Goal: Use online tool/utility: Utilize a website feature to perform a specific function

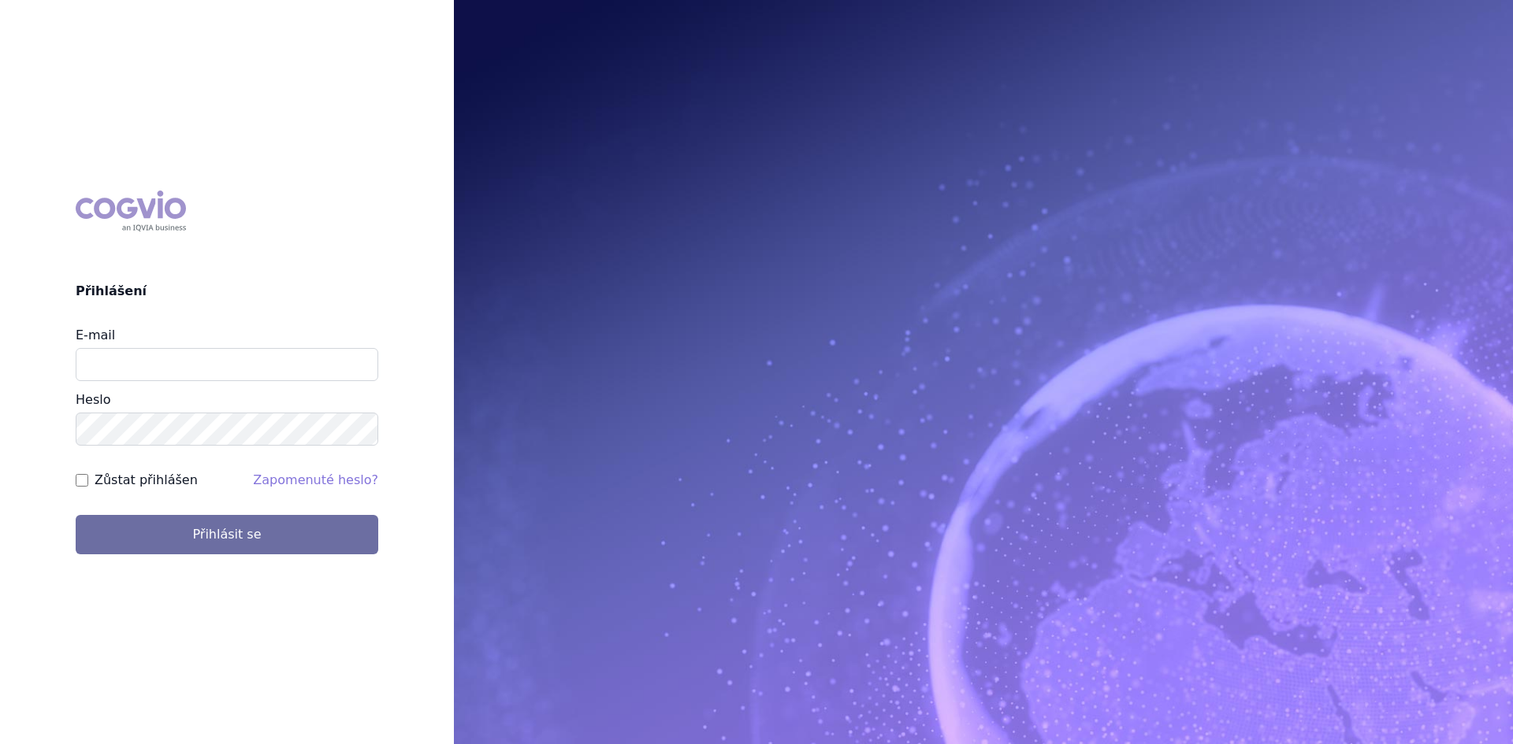
click at [285, 115] on div "COGVIO Přihlášení E-mail Heslo Zůstat přihlášen Zapomenuté heslo? Přihlásit se …" at bounding box center [756, 372] width 1513 height 744
click at [296, 360] on input "E-mail" at bounding box center [227, 364] width 303 height 33
type input "pavel.pesek@astrazeneca.com"
click at [76, 515] on button "Přihlásit se" at bounding box center [227, 534] width 303 height 39
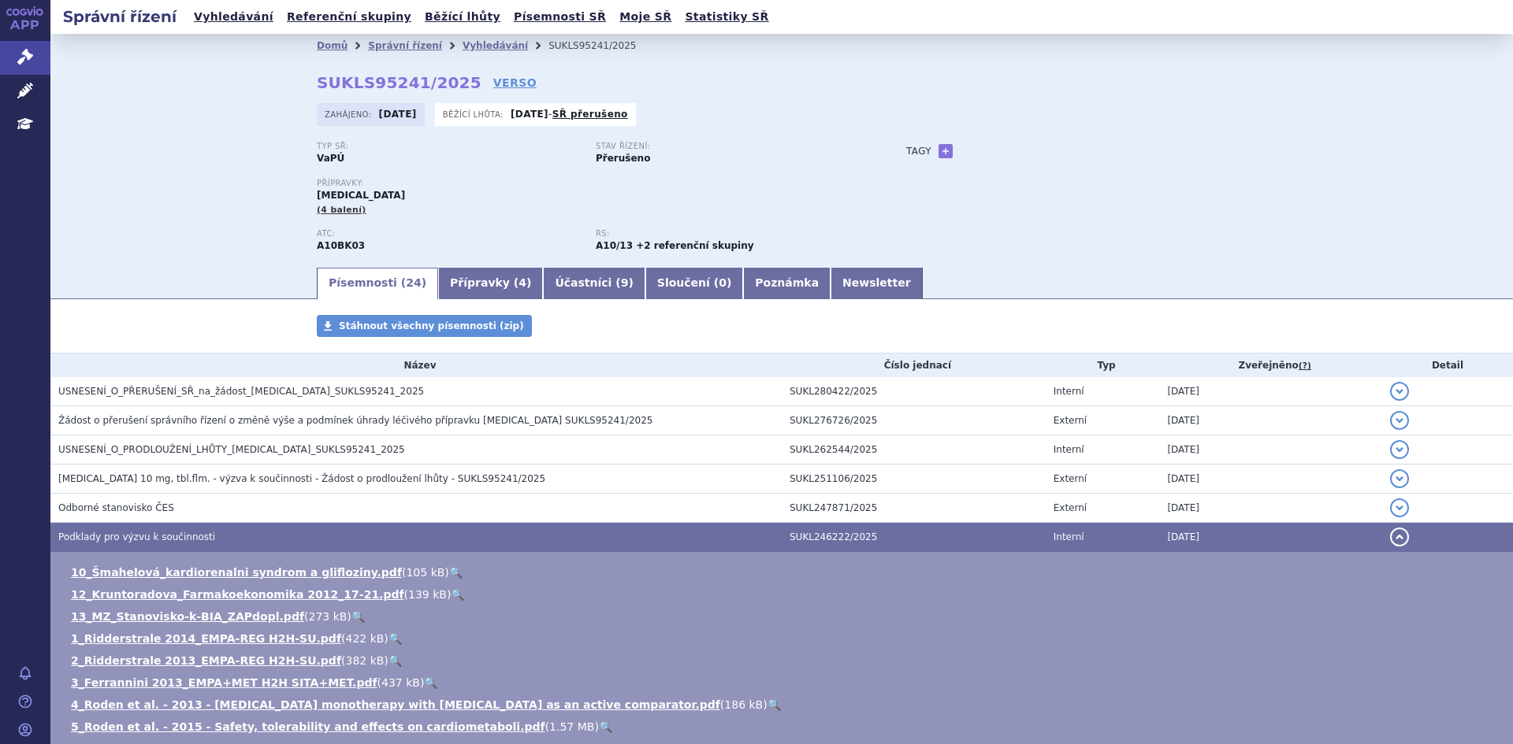
click at [656, 49] on ul "Domů Správní řízení Vyhledávání SUKLS95241/2025" at bounding box center [782, 46] width 930 height 24
click at [24, 49] on icon at bounding box center [25, 57] width 16 height 16
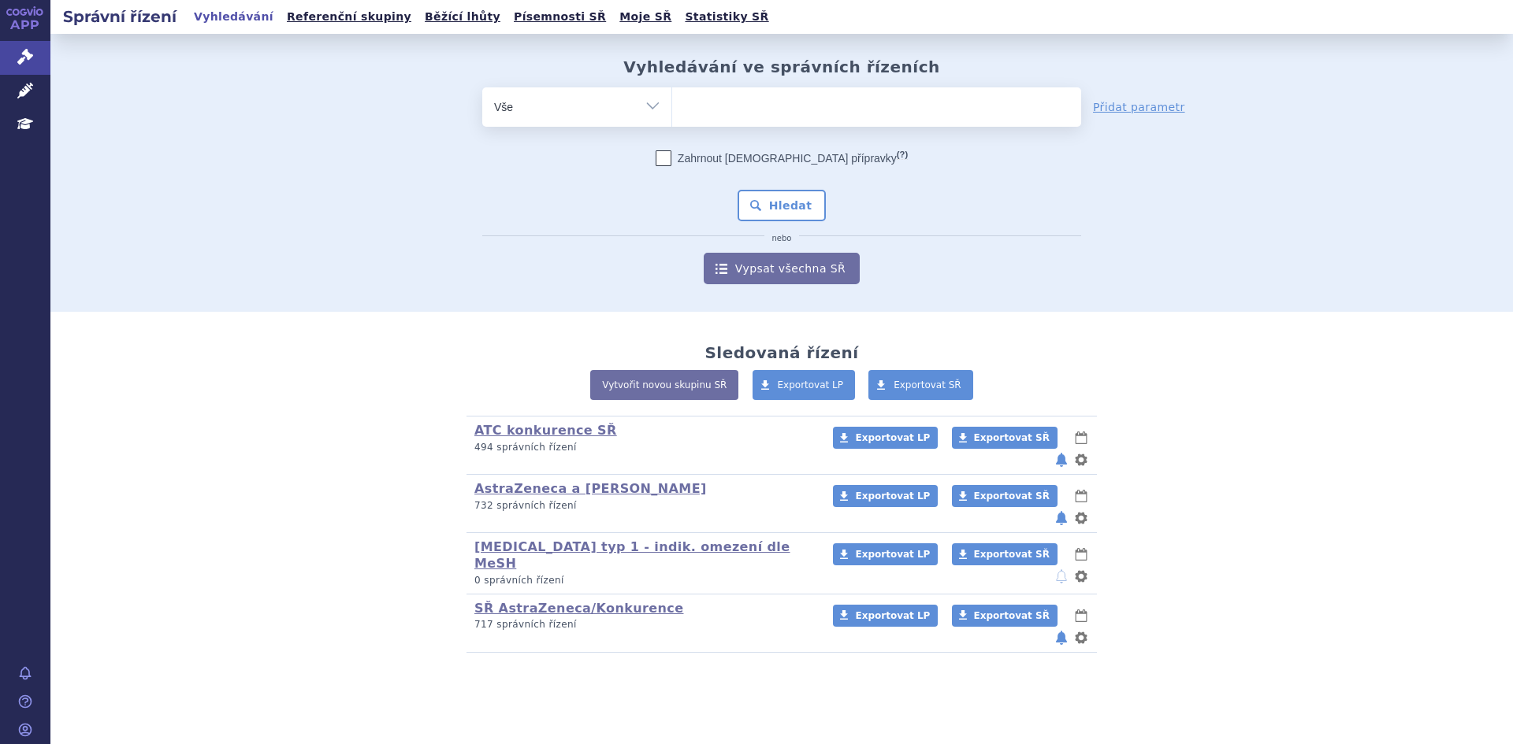
drag, startPoint x: 0, startPoint y: 0, endPoint x: 32, endPoint y: 102, distance: 106.6
click at [32, 102] on link "Léčivé přípravky" at bounding box center [25, 91] width 50 height 33
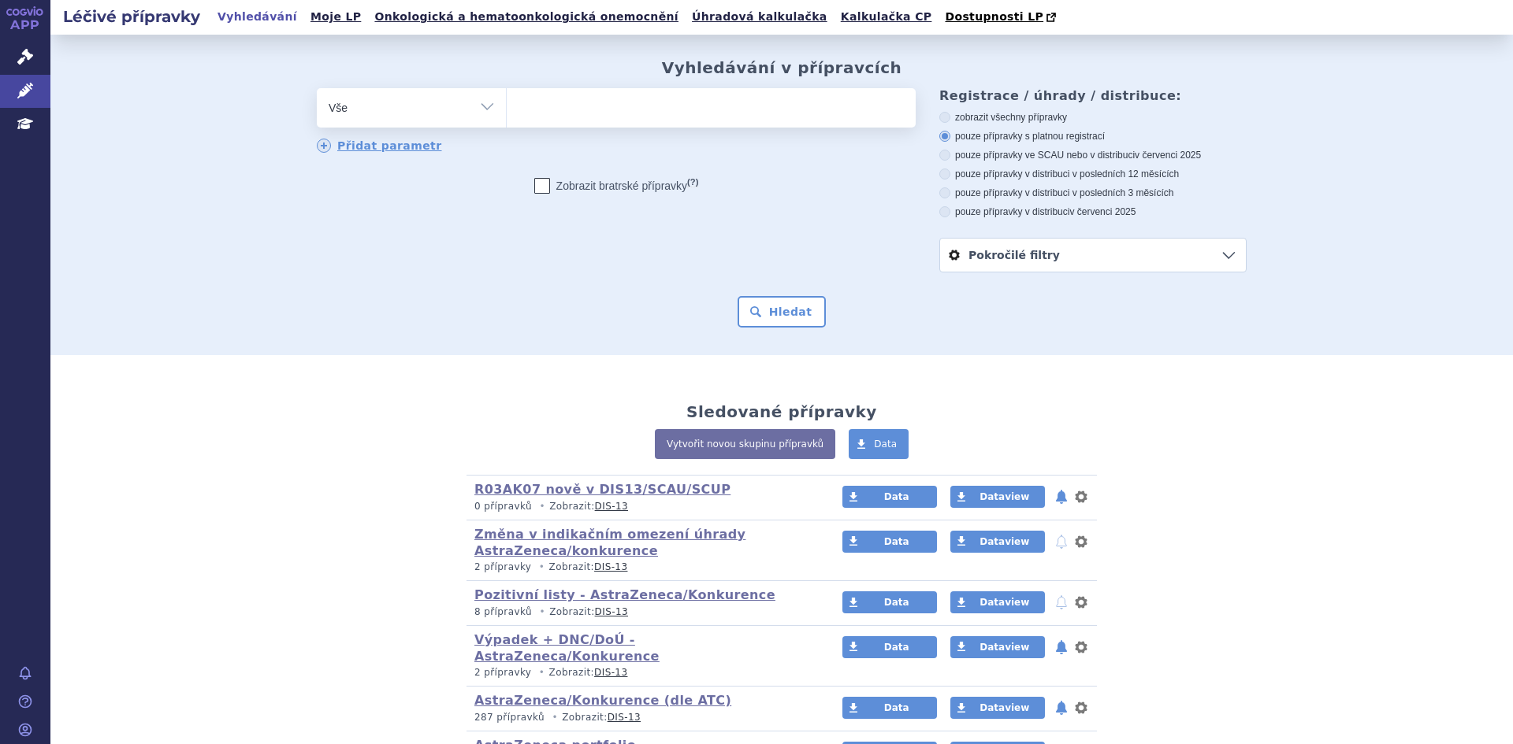
click at [836, 17] on link "Kalkulačka CP" at bounding box center [886, 16] width 101 height 21
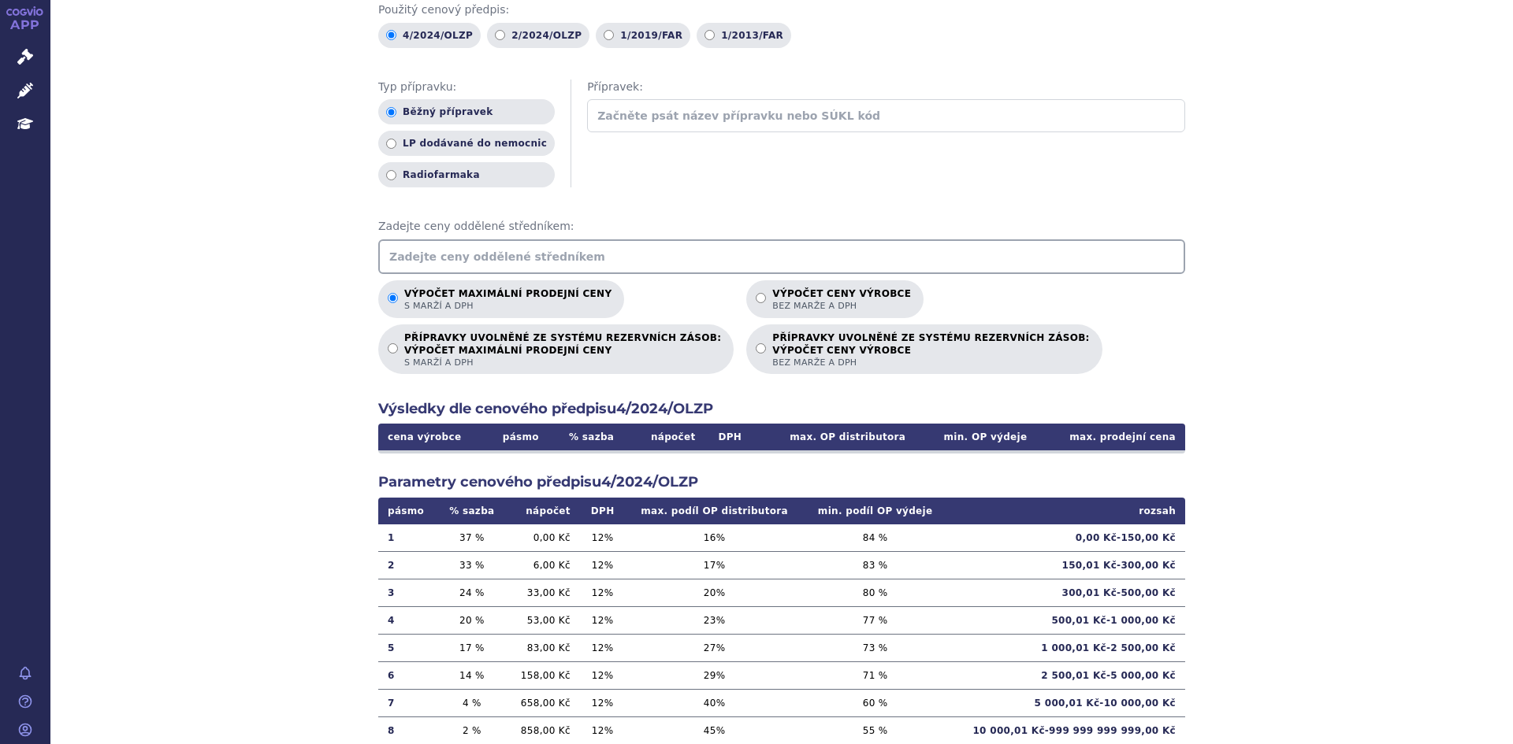
scroll to position [158, 0]
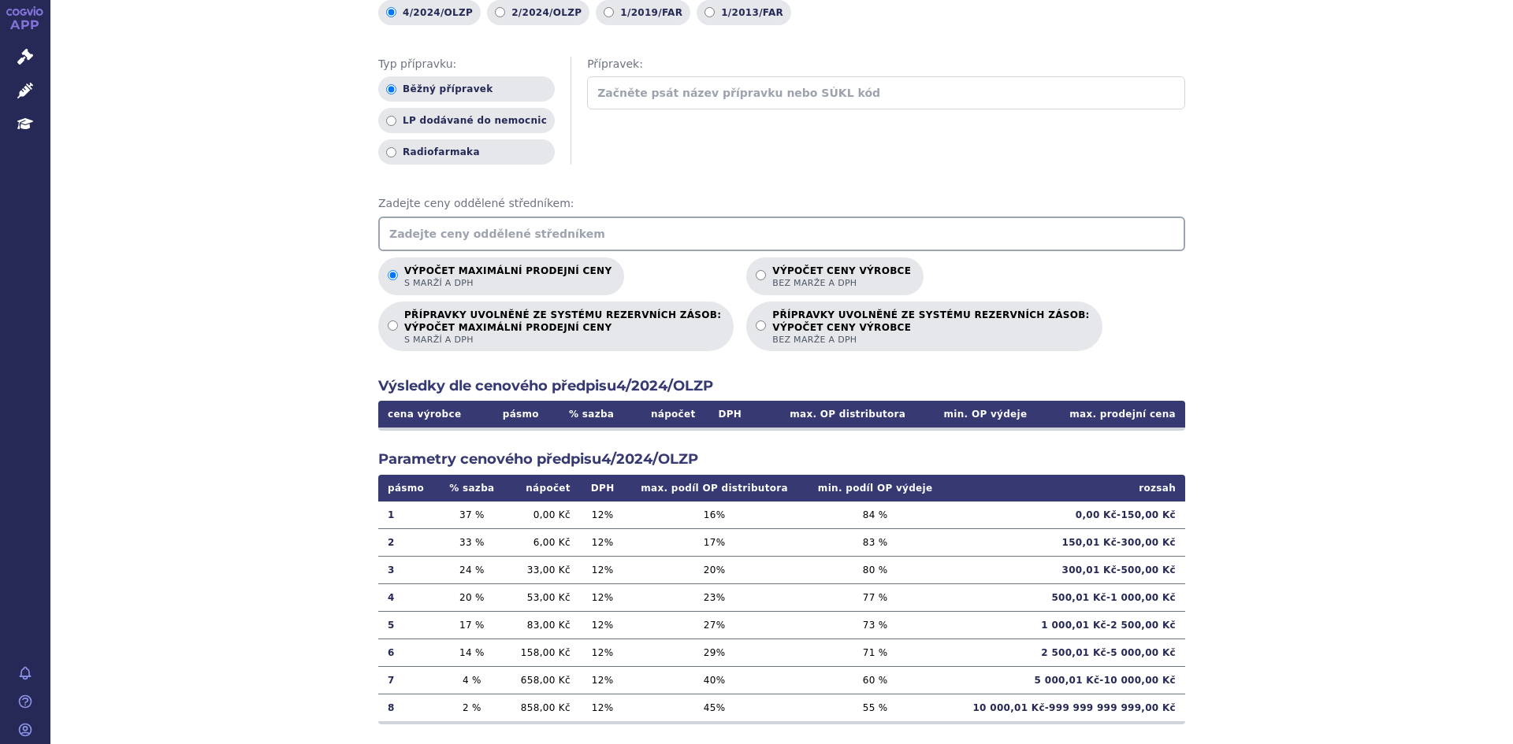
click at [755, 274] on input "Výpočet ceny výrobce bez marže a DPH" at bounding box center [760, 275] width 10 height 10
radio input "true"
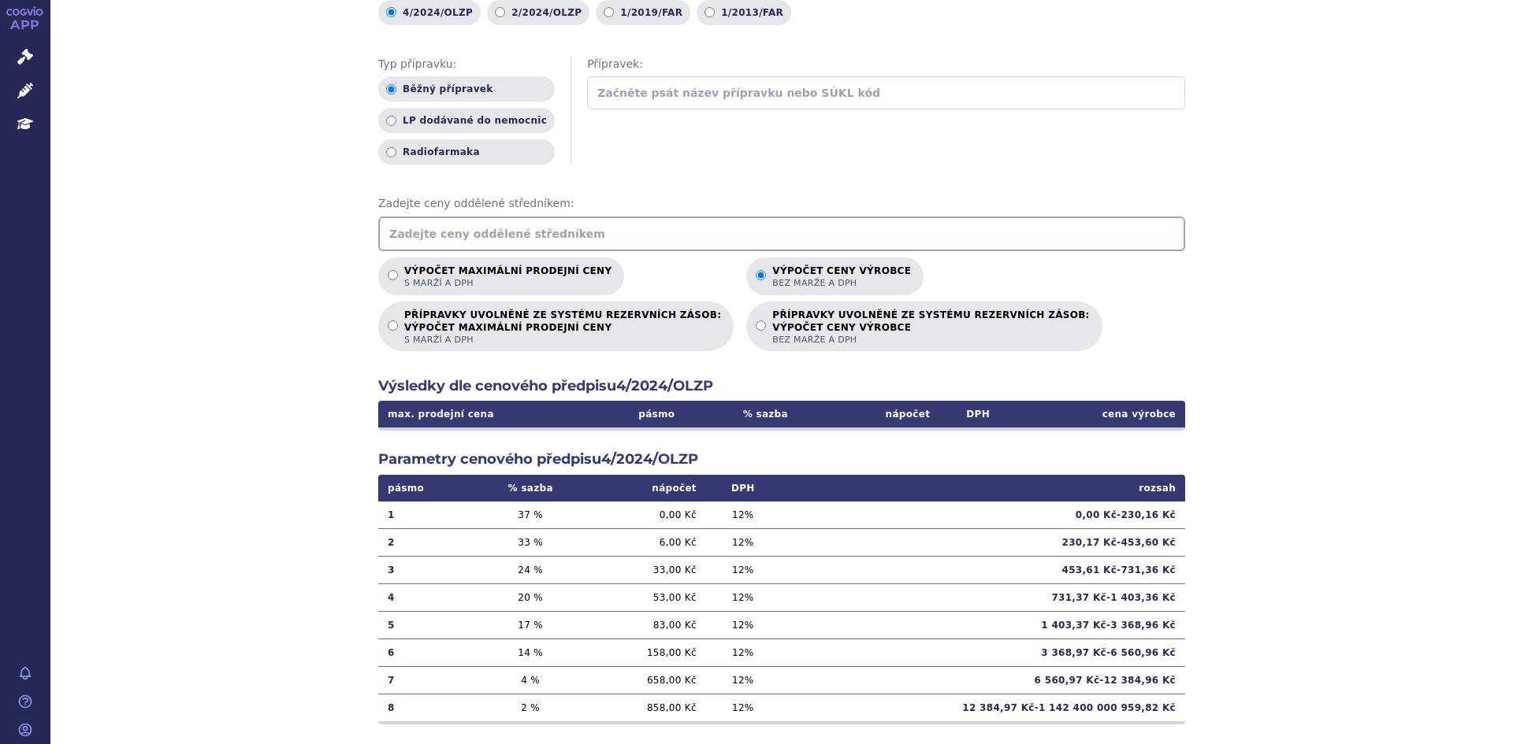
click at [651, 238] on input "text" at bounding box center [781, 234] width 807 height 35
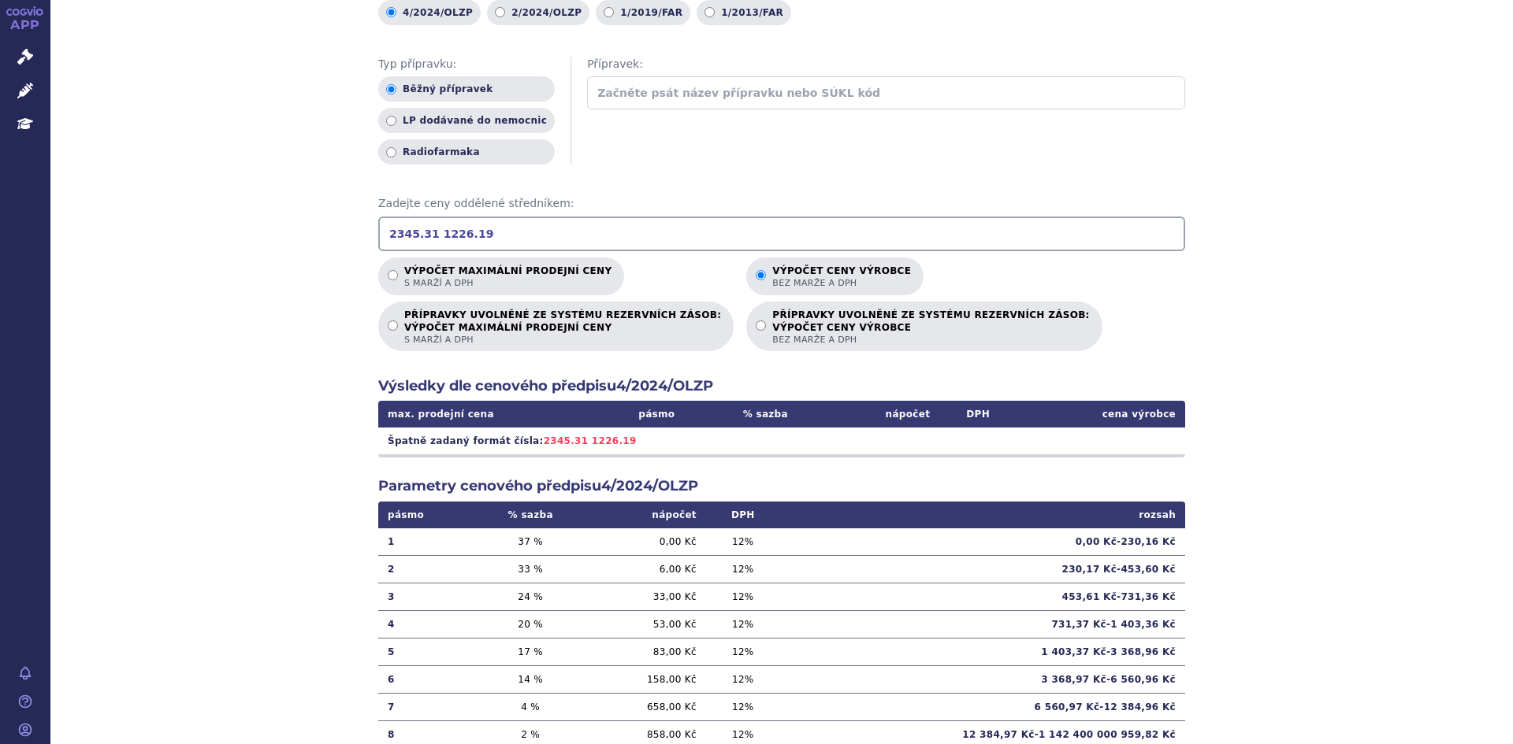
click at [411, 233] on input "2345.31 1226.19" at bounding box center [781, 234] width 807 height 35
type input "2345.31 1226..19.............."
drag, startPoint x: 547, startPoint y: 229, endPoint x: 240, endPoint y: 229, distance: 306.4
click at [240, 229] on div "Výpočet maximální prodejní ceny (s marží a DPH) a ceny výrobce (bez marže a DPH…" at bounding box center [781, 336] width 1462 height 919
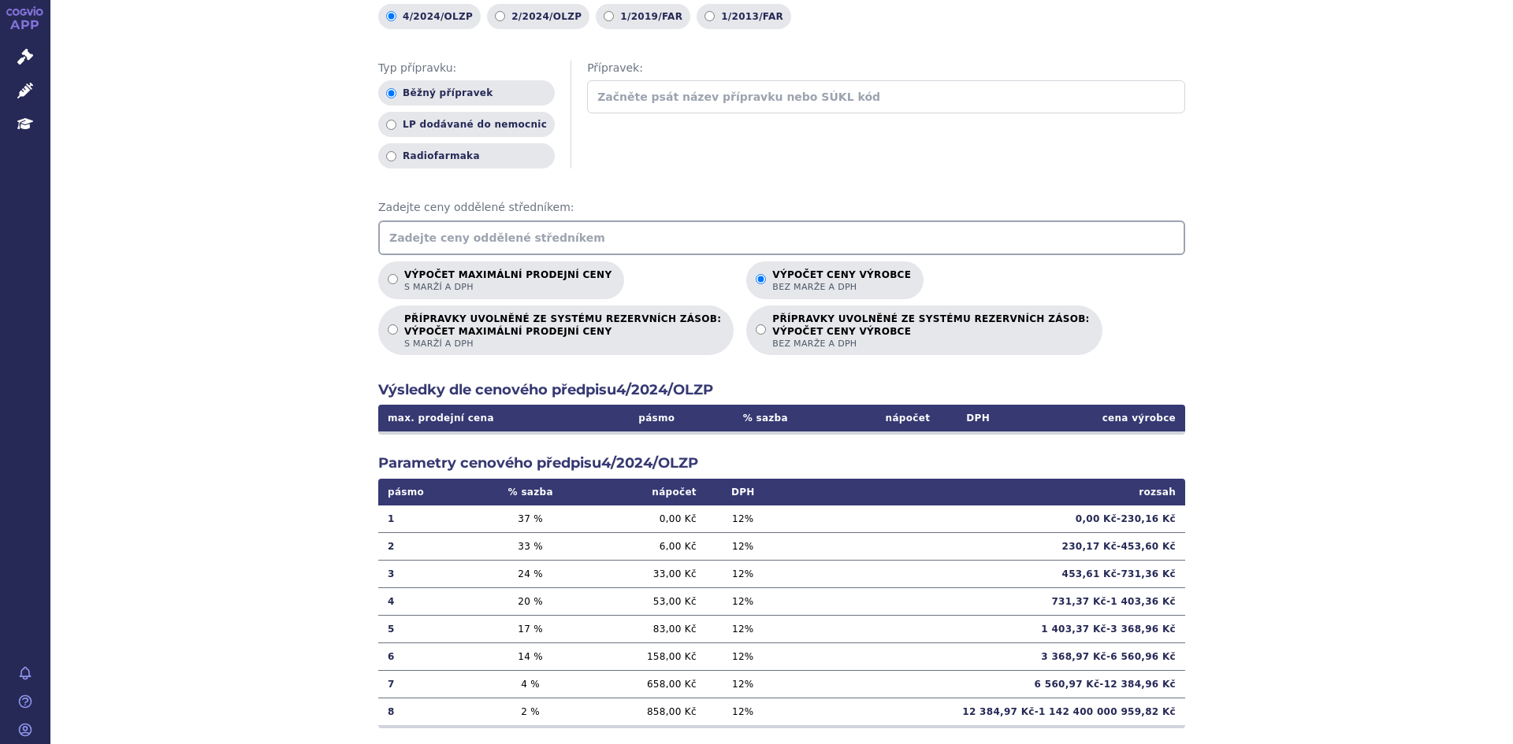
scroll to position [158, 0]
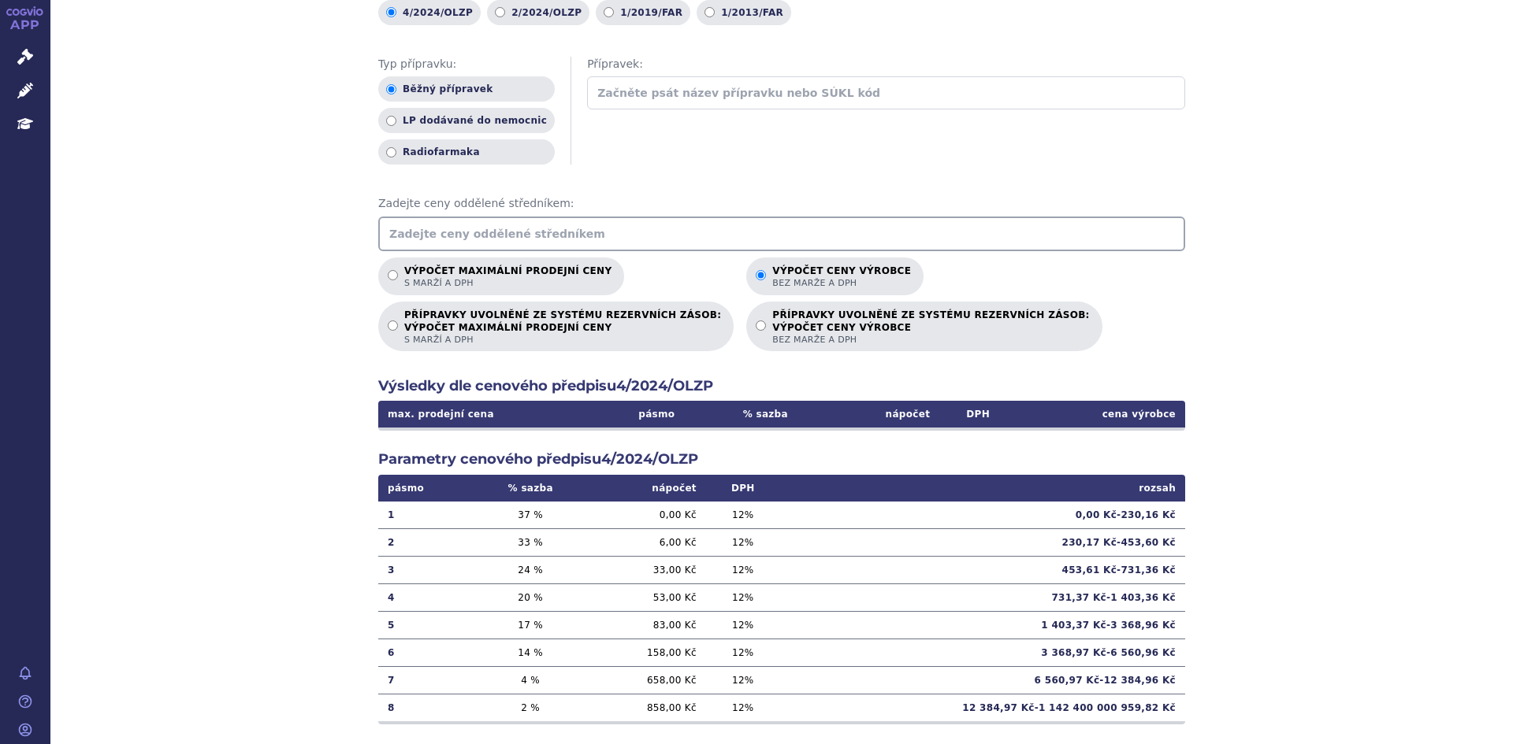
click at [449, 222] on input "text" at bounding box center [781, 234] width 807 height 35
click at [408, 243] on input "text" at bounding box center [781, 234] width 807 height 35
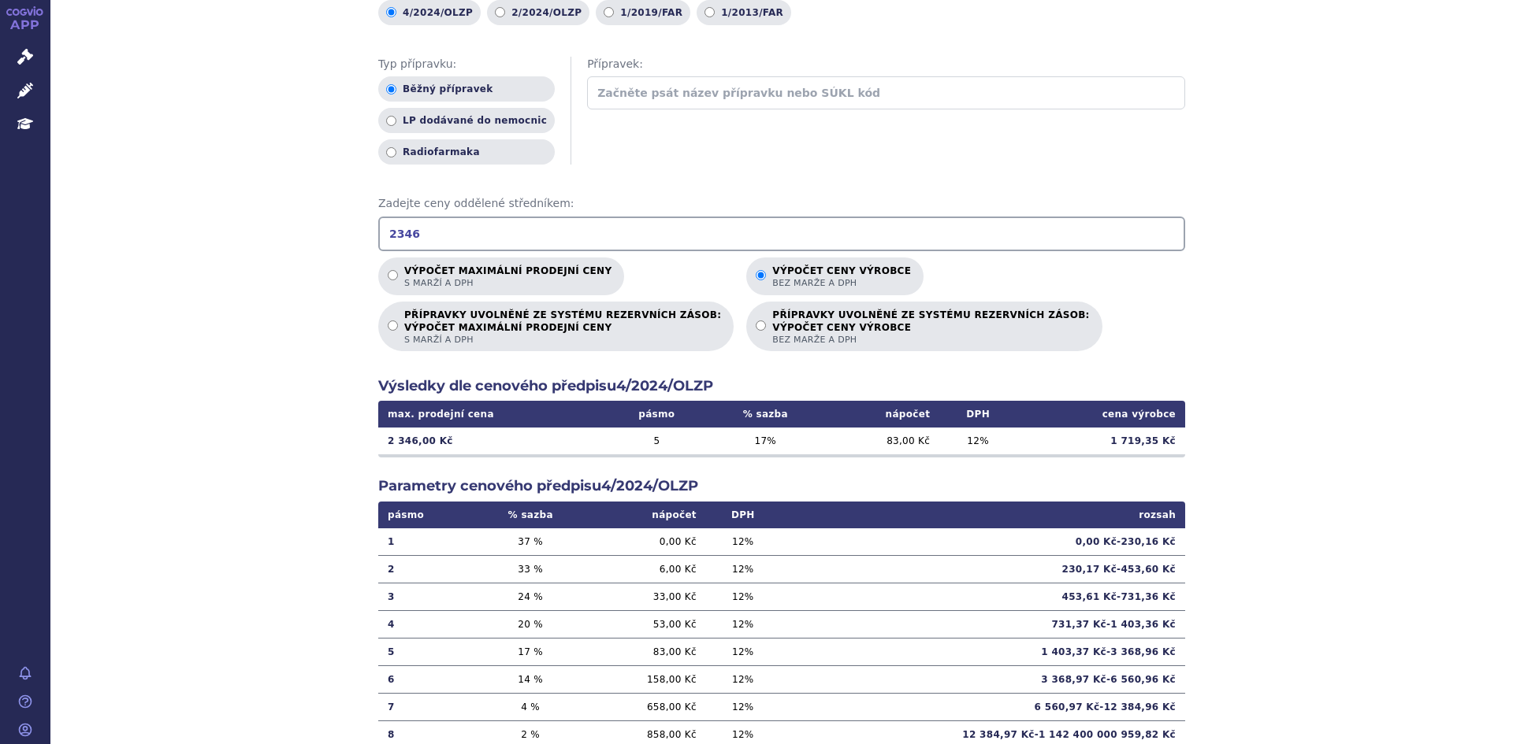
click at [429, 225] on input "2346" at bounding box center [781, 234] width 807 height 35
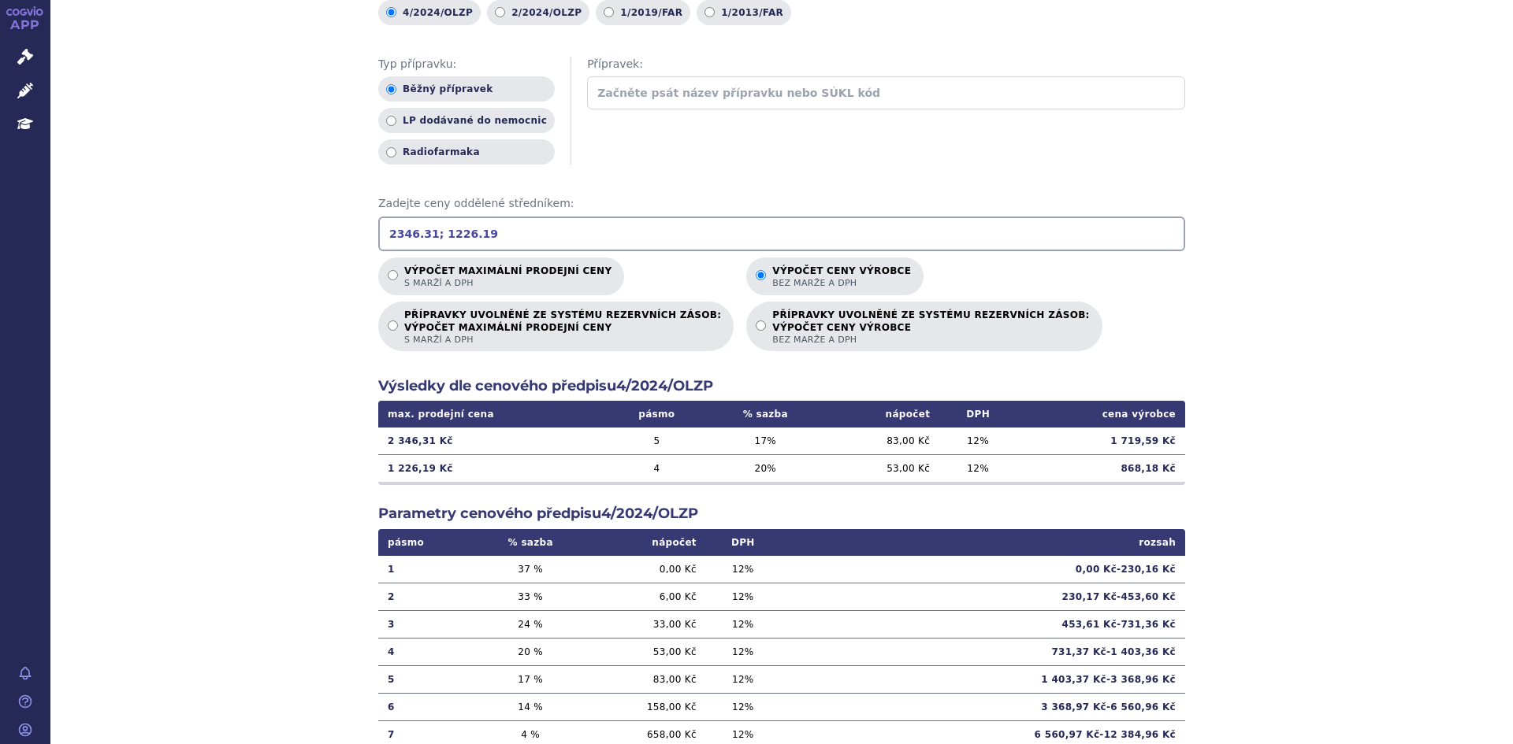
click at [404, 232] on input "2346.31; 1226.19" at bounding box center [781, 234] width 807 height 35
click at [492, 226] on input "2345.31; 1226.19" at bounding box center [781, 234] width 807 height 35
drag, startPoint x: 506, startPoint y: 235, endPoint x: 507, endPoint y: 243, distance: 8.7
click at [506, 235] on input "2345.31; 1226.19" at bounding box center [781, 234] width 807 height 35
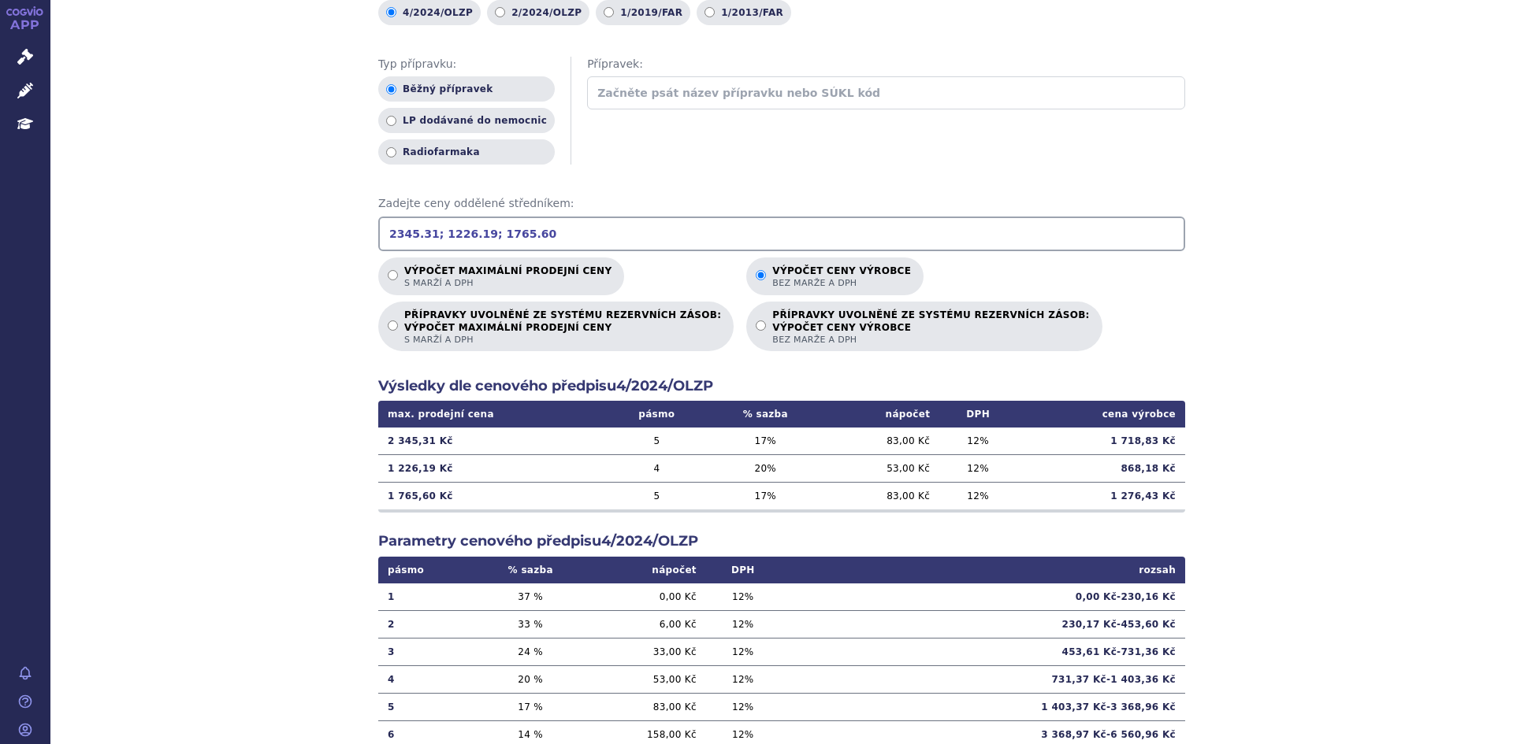
type input "2345.31; 1226.19; 1765.60"
click at [281, 232] on div "Výpočet maximální prodejní ceny (s marží a DPH) a ceny výrobce (bez marže a DPH…" at bounding box center [781, 364] width 1462 height 974
click at [389, 279] on input "Výpočet maximální prodejní ceny s marží a DPH" at bounding box center [393, 275] width 10 height 10
radio input "true"
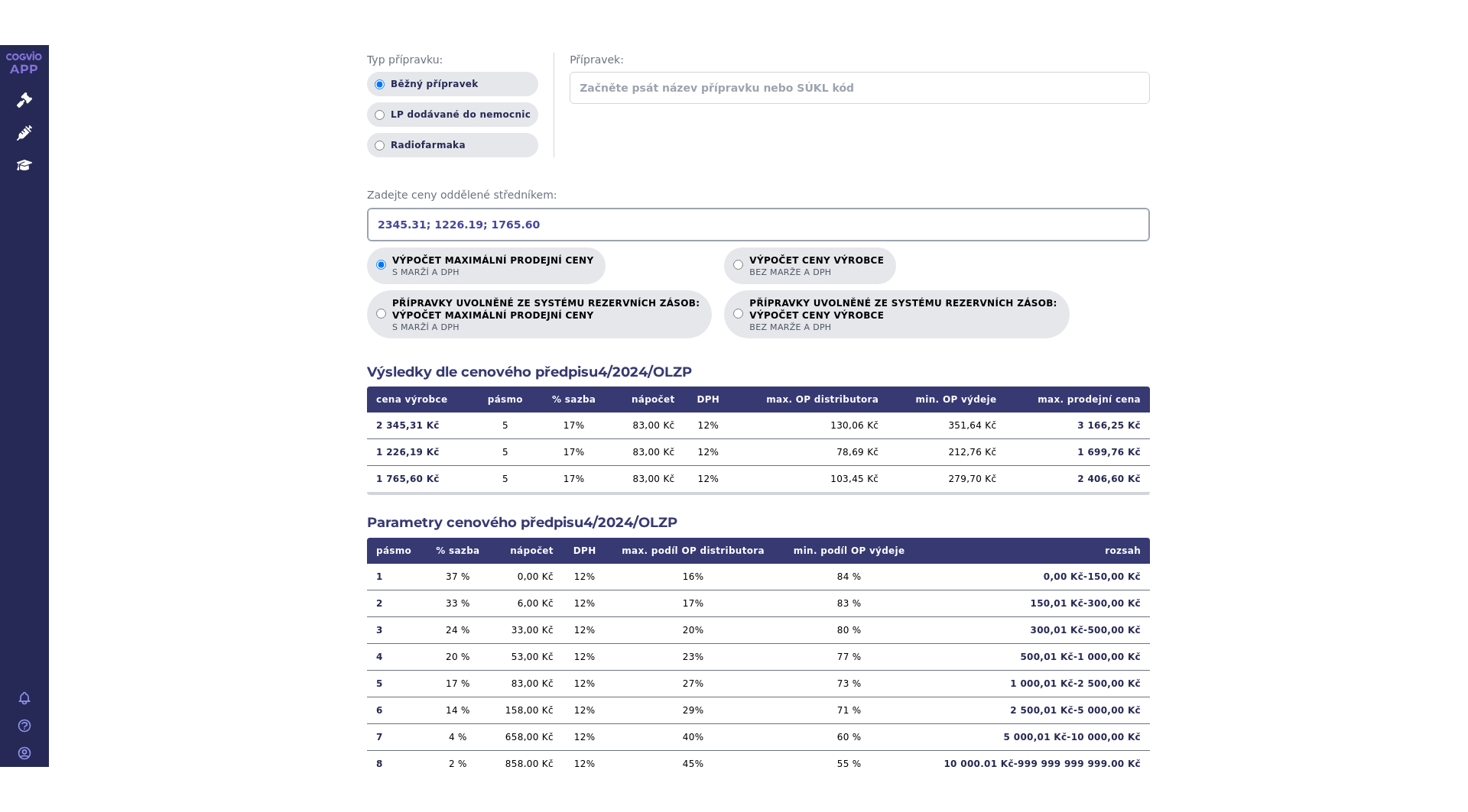
scroll to position [257, 0]
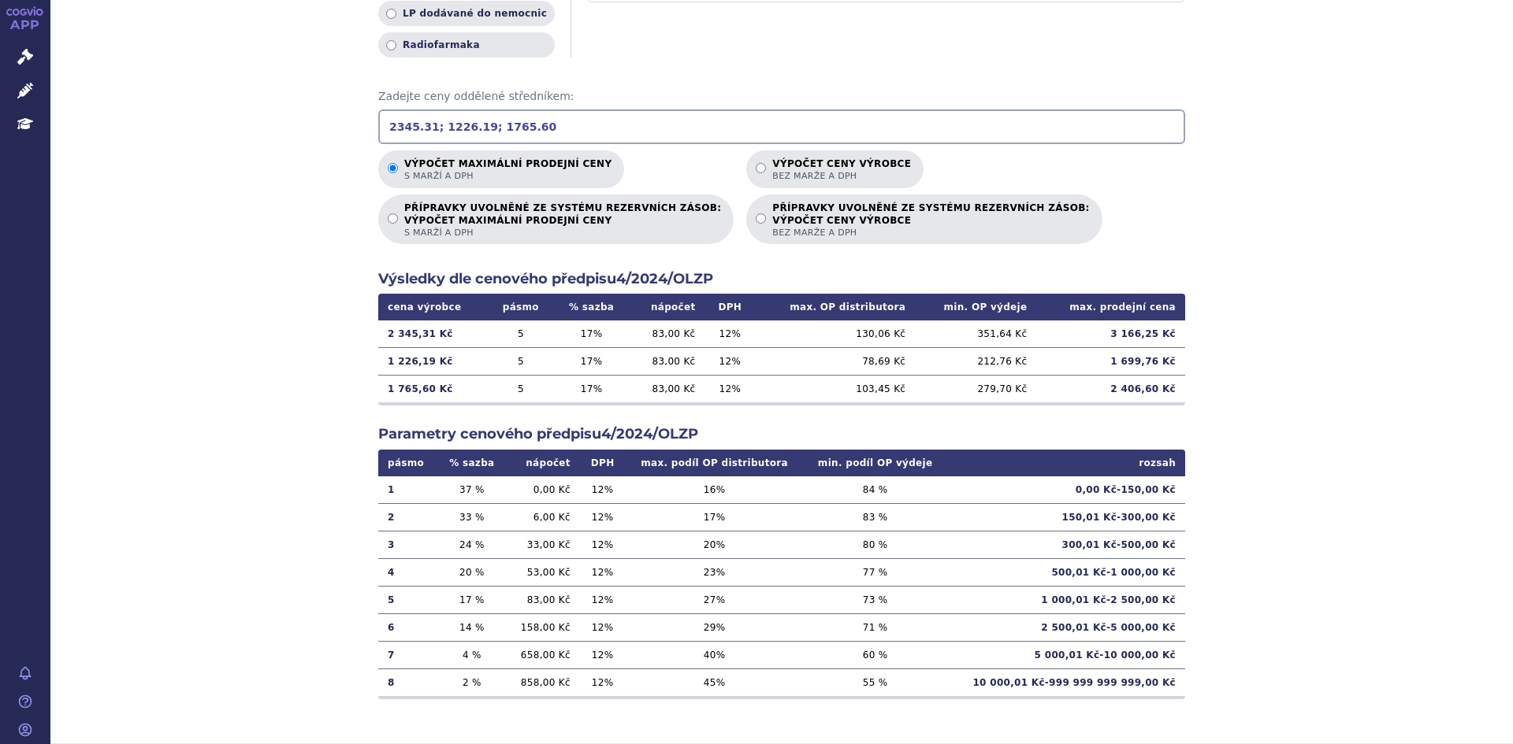
click at [755, 163] on input "Výpočet ceny výrobce bez marže a DPH" at bounding box center [760, 168] width 10 height 10
radio input "true"
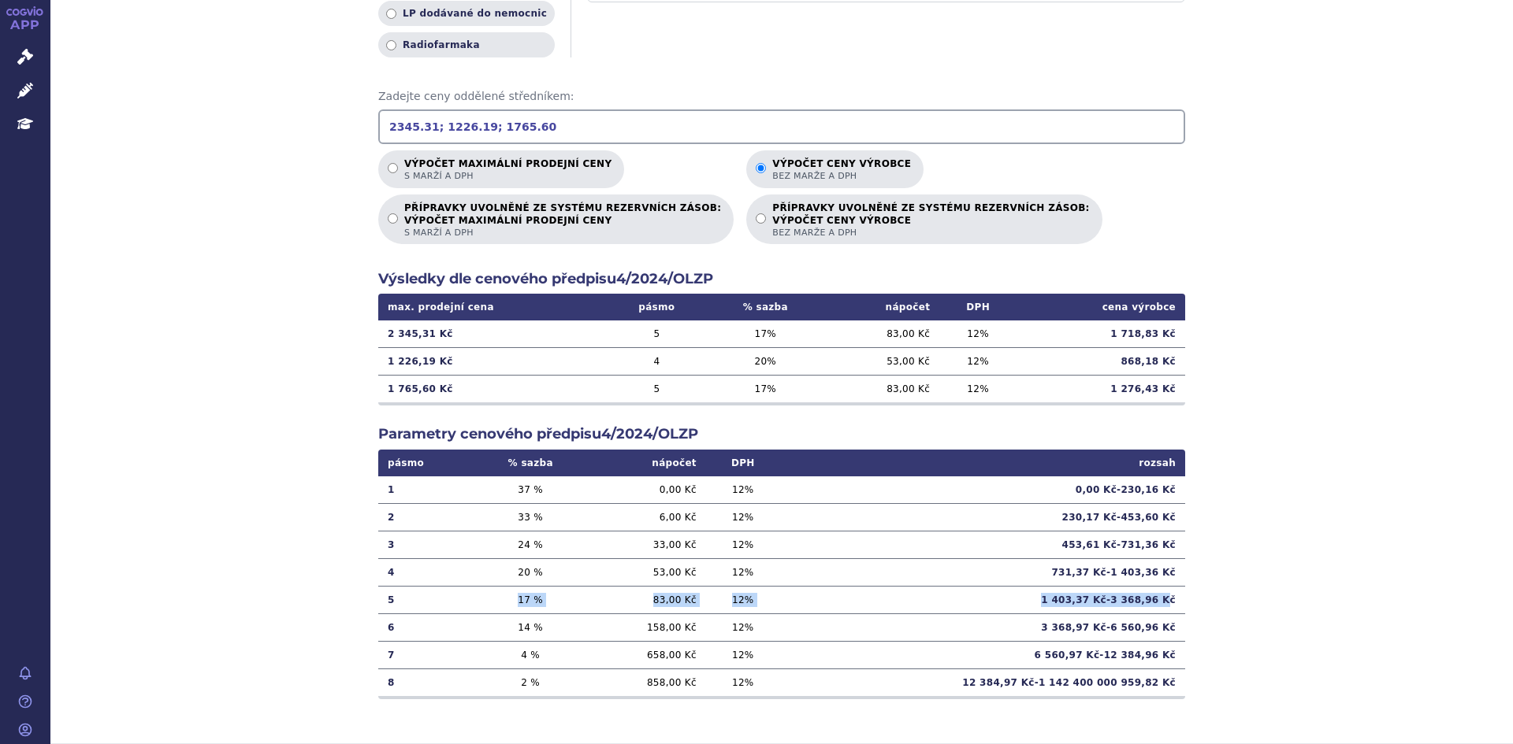
drag, startPoint x: 503, startPoint y: 595, endPoint x: 1162, endPoint y: 595, distance: 659.4
click at [1162, 595] on tr "5 17 % 83,00 Kč 12 % 27 % 73 % 1 403,37 Kč - 3 368,96 Kč" at bounding box center [781, 600] width 807 height 28
